Goal: Transaction & Acquisition: Purchase product/service

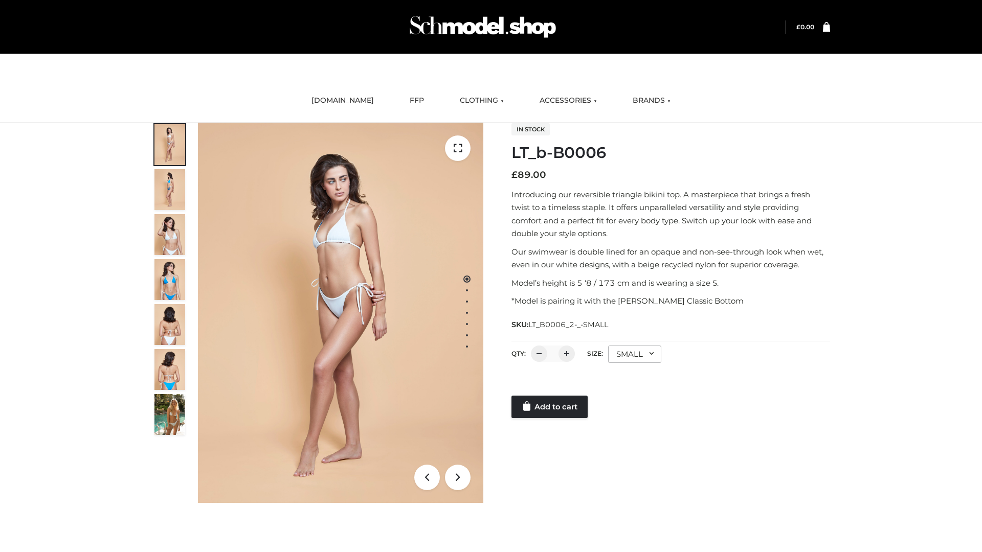
click at [550, 407] on link "Add to cart" at bounding box center [550, 407] width 76 height 23
